Goal: Find contact information: Find contact information

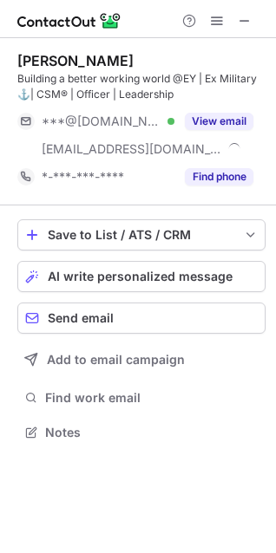
scroll to position [419, 276]
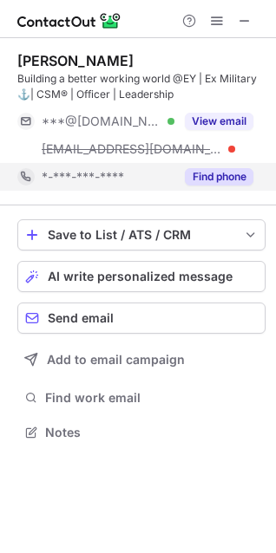
click at [216, 180] on button "Find phone" at bounding box center [219, 176] width 68 height 17
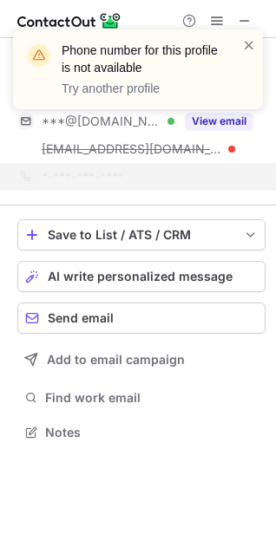
click at [114, 91] on p "Try another profile" at bounding box center [141, 88] width 159 height 17
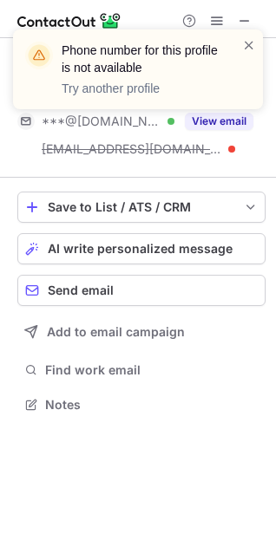
scroll to position [392, 276]
click at [249, 54] on div at bounding box center [249, 69] width 14 height 66
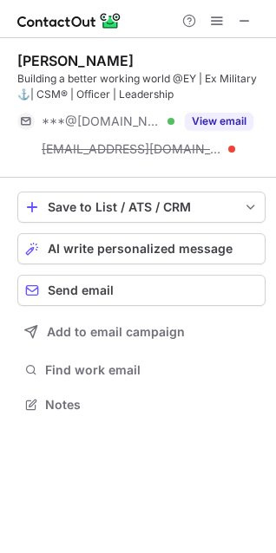
click at [246, 40] on span at bounding box center [249, 44] width 14 height 17
click at [204, 29] on div at bounding box center [216, 20] width 83 height 21
click at [220, 15] on span at bounding box center [217, 21] width 14 height 14
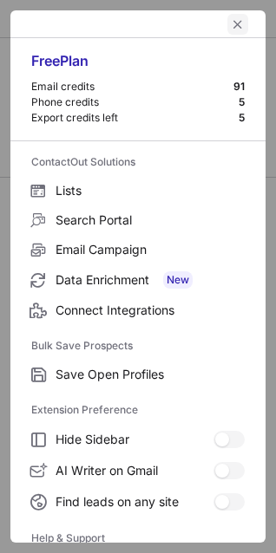
click at [231, 21] on span "left-button" at bounding box center [238, 24] width 14 height 14
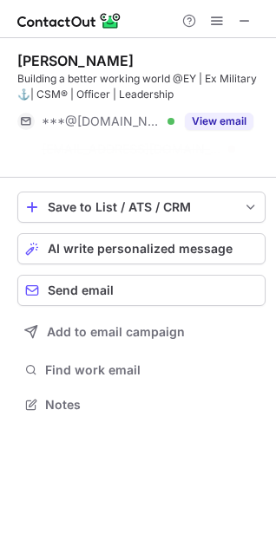
scroll to position [364, 276]
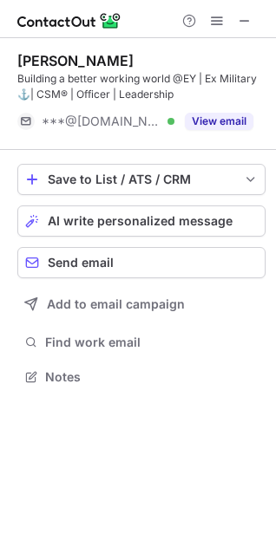
click at [256, 23] on div at bounding box center [216, 20] width 83 height 21
click at [248, 20] on span at bounding box center [244, 21] width 14 height 14
